Goal: Transaction & Acquisition: Purchase product/service

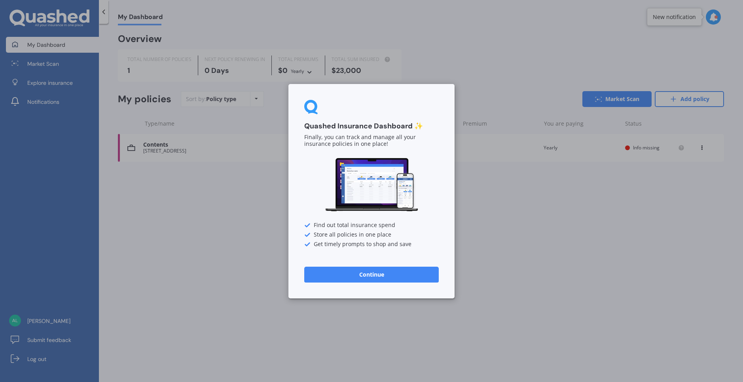
click at [382, 275] on button "Continue" at bounding box center [371, 274] width 135 height 16
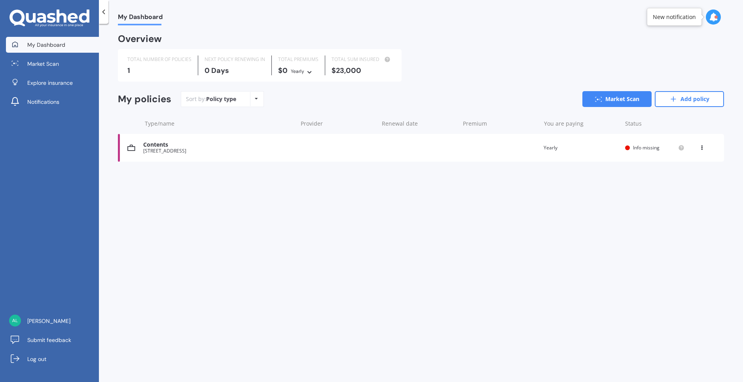
click at [183, 149] on div "[STREET_ADDRESS]" at bounding box center [218, 151] width 150 height 6
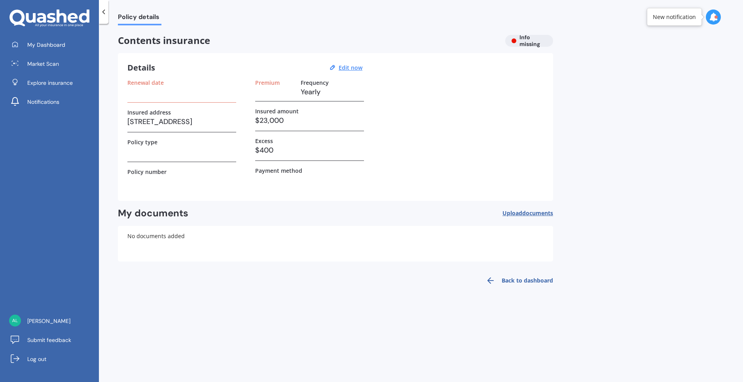
click at [145, 93] on h3 at bounding box center [181, 92] width 109 height 12
click at [192, 45] on span "Contents insurance" at bounding box center [308, 40] width 381 height 11
click at [524, 278] on link "Back to dashboard" at bounding box center [517, 280] width 72 height 19
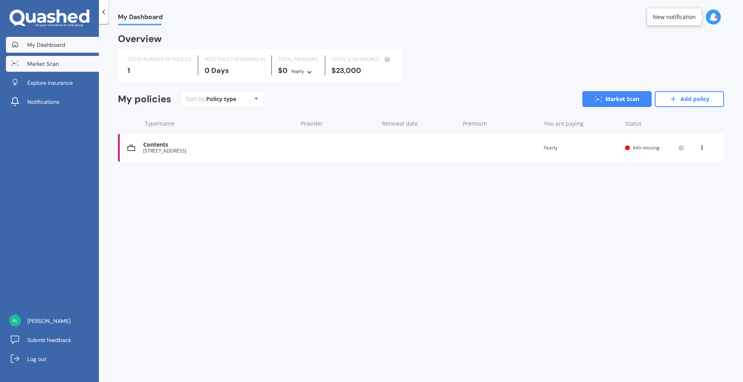
click at [65, 62] on link "Market Scan" at bounding box center [52, 64] width 93 height 16
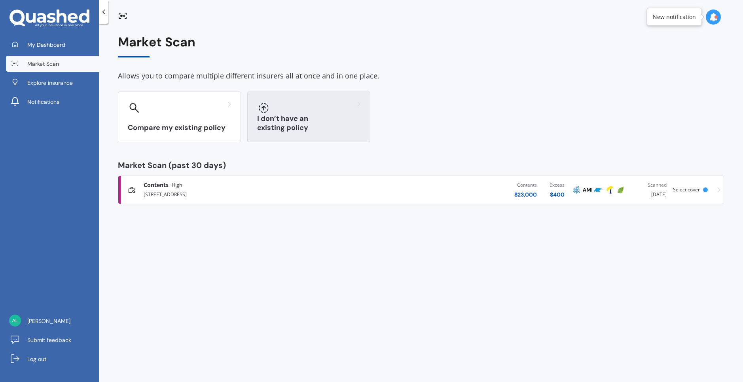
click at [311, 103] on div at bounding box center [308, 107] width 103 height 13
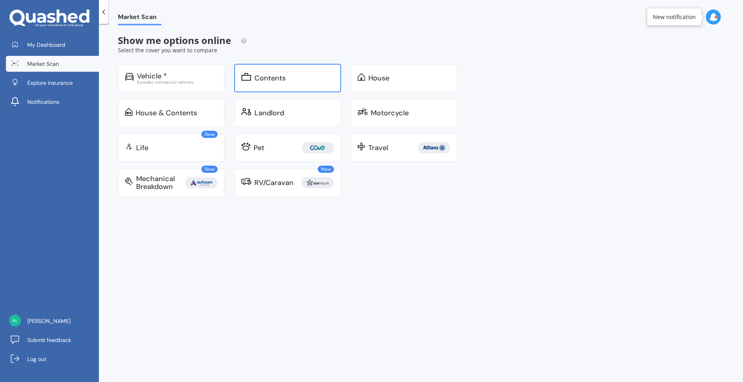
click at [295, 69] on div "Contents" at bounding box center [287, 78] width 107 height 28
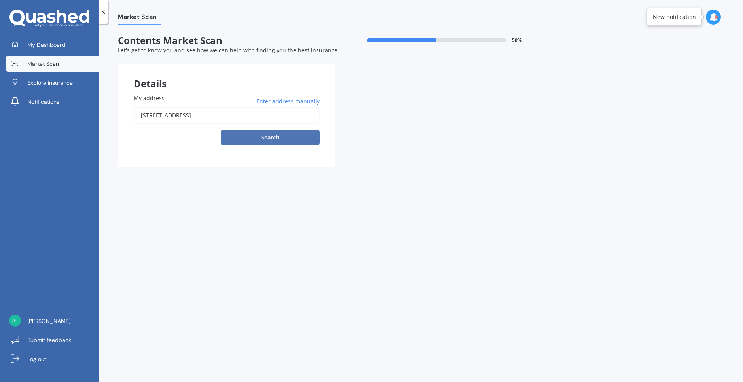
click at [275, 139] on button "Search" at bounding box center [270, 137] width 99 height 15
click at [187, 110] on input "[STREET_ADDRESS]" at bounding box center [227, 115] width 186 height 17
type input "[STREET_ADDRESS]"
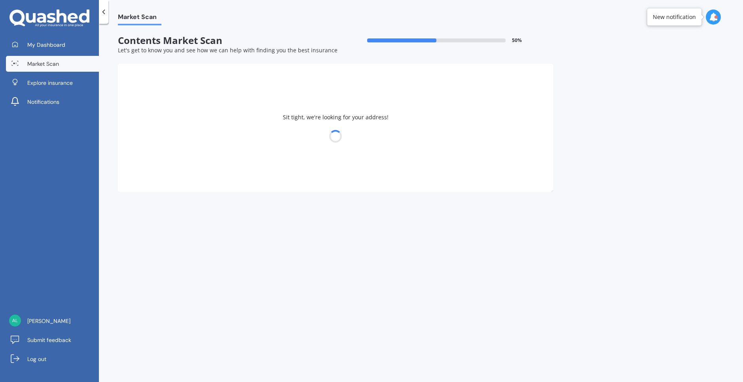
select select "23"
select select "06"
select select "2000"
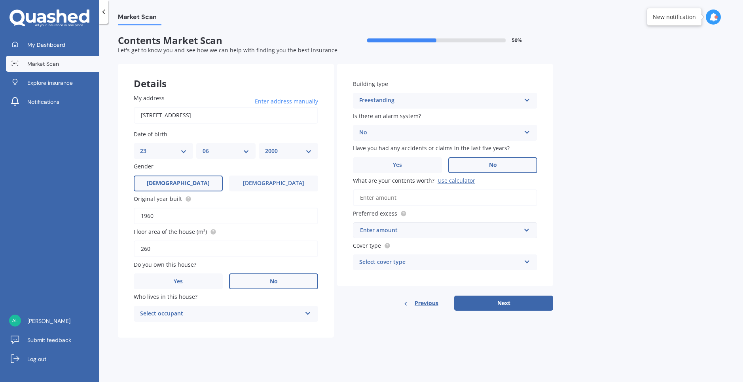
click at [273, 314] on div "Select occupant" at bounding box center [220, 313] width 161 height 9
click at [251, 330] on div "Tenant" at bounding box center [226, 329] width 184 height 14
click at [429, 232] on div "Enter amount" at bounding box center [440, 230] width 161 height 9
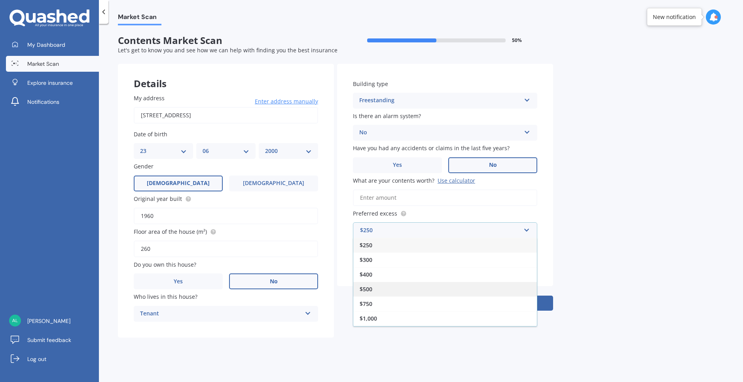
click at [387, 283] on div "$500" at bounding box center [445, 288] width 184 height 15
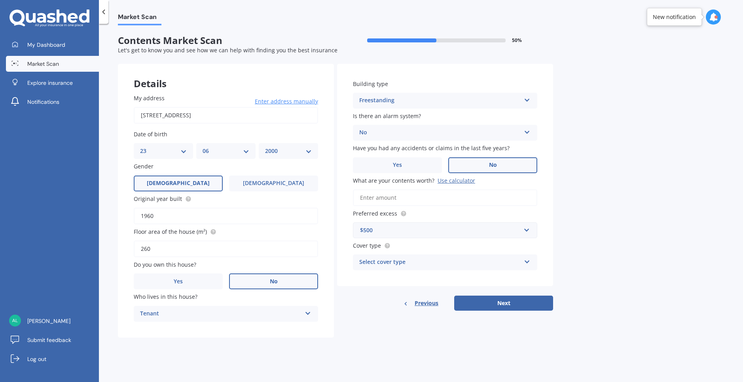
click at [452, 263] on div "Select cover type" at bounding box center [439, 261] width 161 height 9
click at [402, 277] on div "High" at bounding box center [445, 277] width 184 height 14
click at [368, 199] on input "What are your contents worth? Use calculator" at bounding box center [445, 197] width 184 height 17
type input "$23,000"
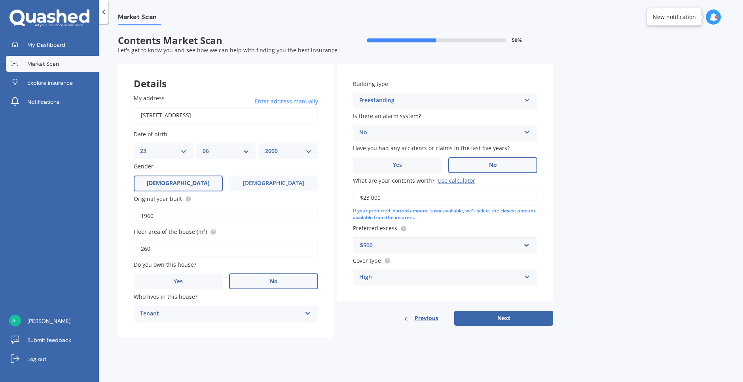
click at [394, 275] on div "High" at bounding box center [439, 276] width 161 height 9
click at [361, 344] on div "Market Scan Contents Market Scan 50 % Let's get to know you and see how we can …" at bounding box center [421, 204] width 644 height 358
click at [470, 319] on button "Next" at bounding box center [503, 317] width 99 height 15
select select "23"
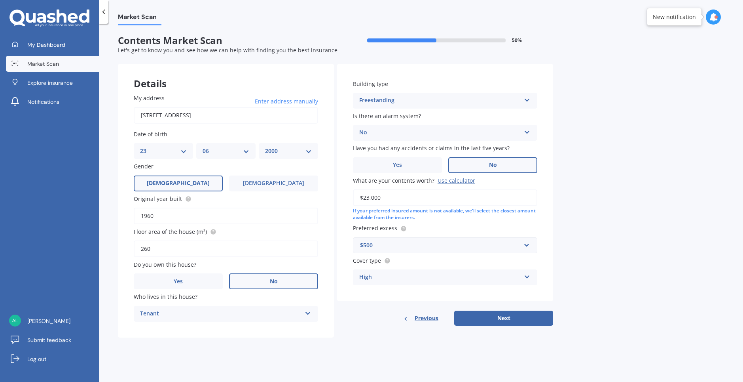
select select "06"
select select "2000"
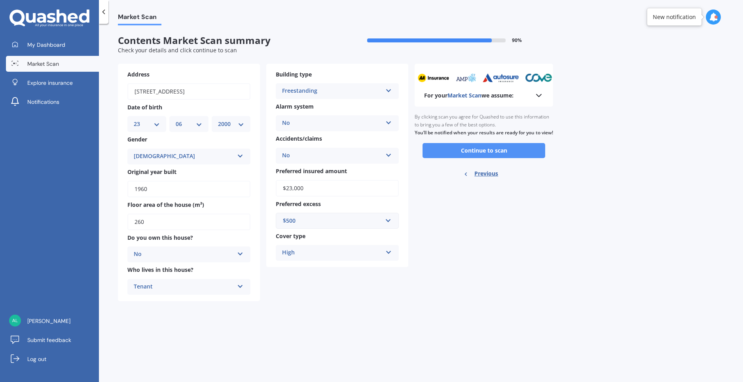
click at [467, 158] on button "Continue to scan" at bounding box center [484, 150] width 123 height 15
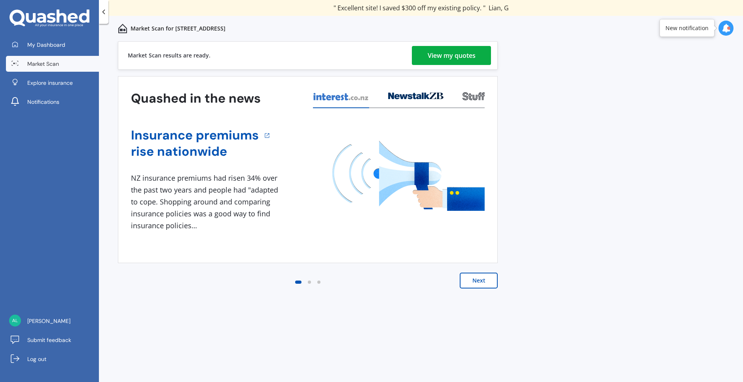
click at [426, 61] on link "View my quotes" at bounding box center [451, 55] width 79 height 19
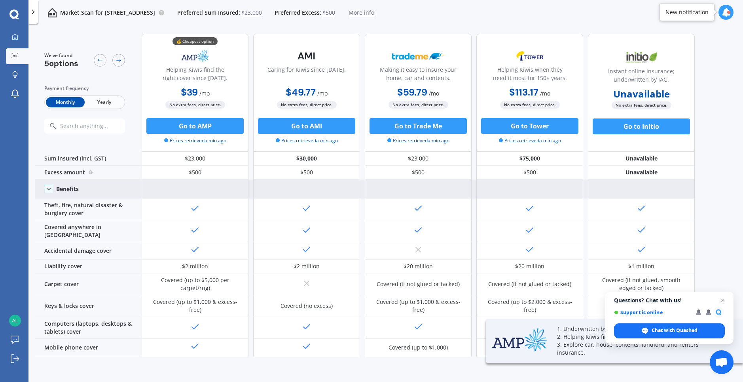
click at [47, 188] on polyline at bounding box center [49, 189] width 4 height 2
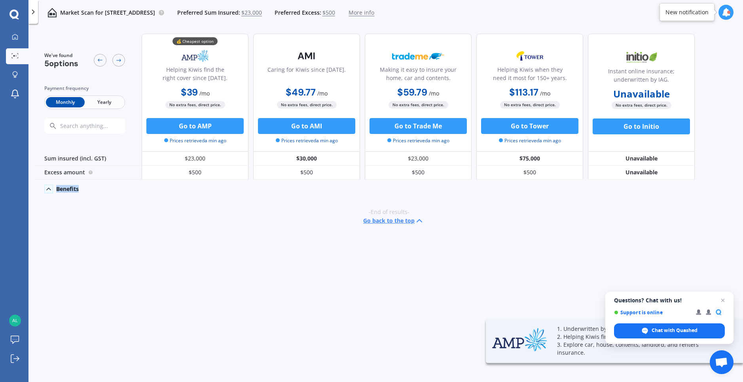
click at [47, 188] on icon at bounding box center [49, 189] width 8 height 8
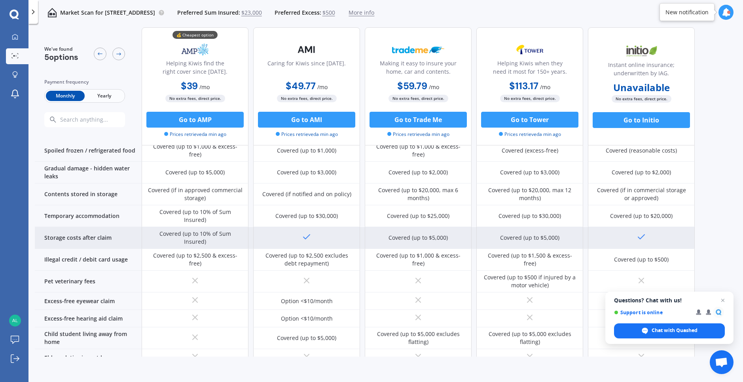
scroll to position [475, 0]
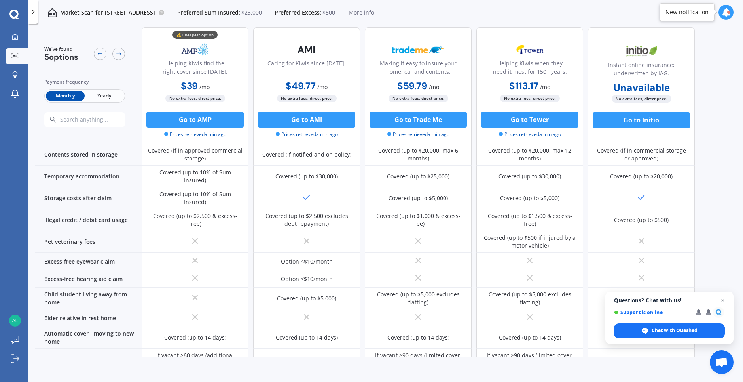
click at [194, 373] on link "Download" at bounding box center [195, 377] width 27 height 8
click at [183, 116] on button "Go to AMP" at bounding box center [194, 120] width 97 height 16
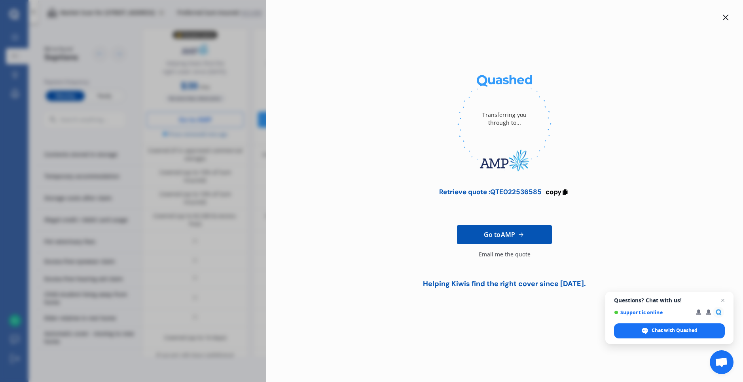
click at [503, 254] on div "Email me the quote" at bounding box center [505, 258] width 52 height 16
